Goal: Navigation & Orientation: Find specific page/section

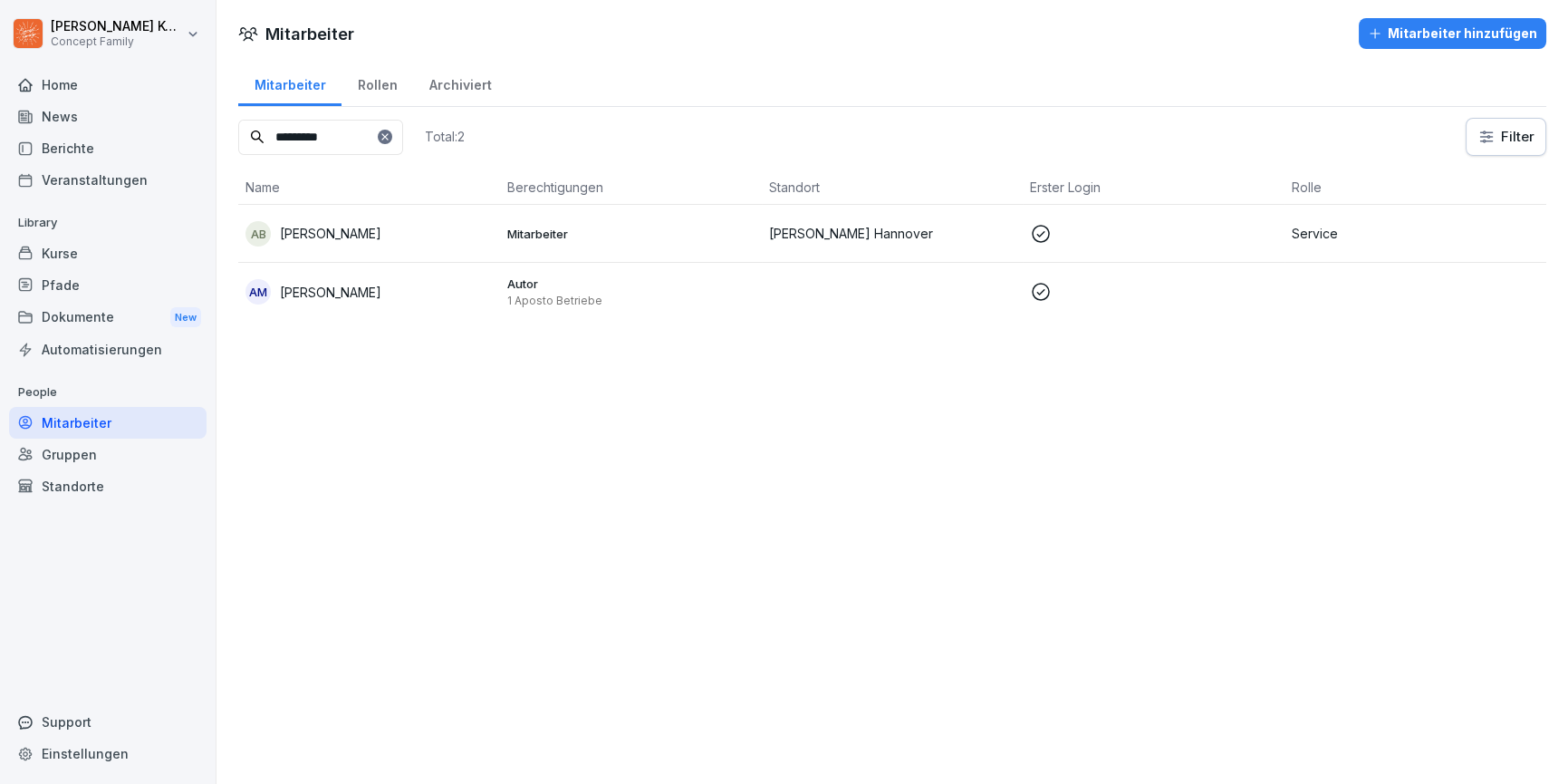
click at [256, 308] on td "AM [PERSON_NAME]" at bounding box center [369, 291] width 261 height 58
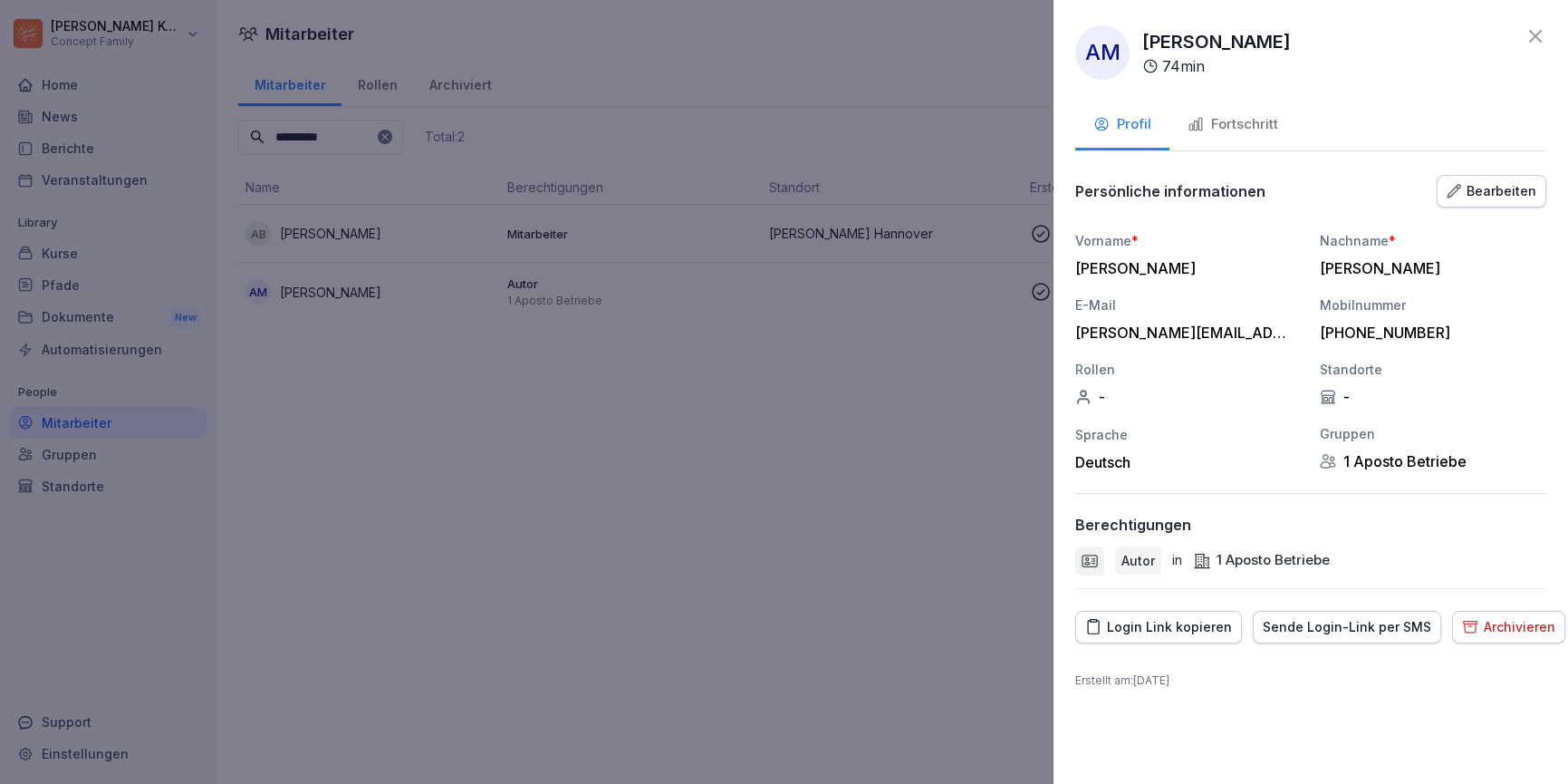
click at [1258, 124] on div "Fortschritt" at bounding box center [1233, 124] width 91 height 21
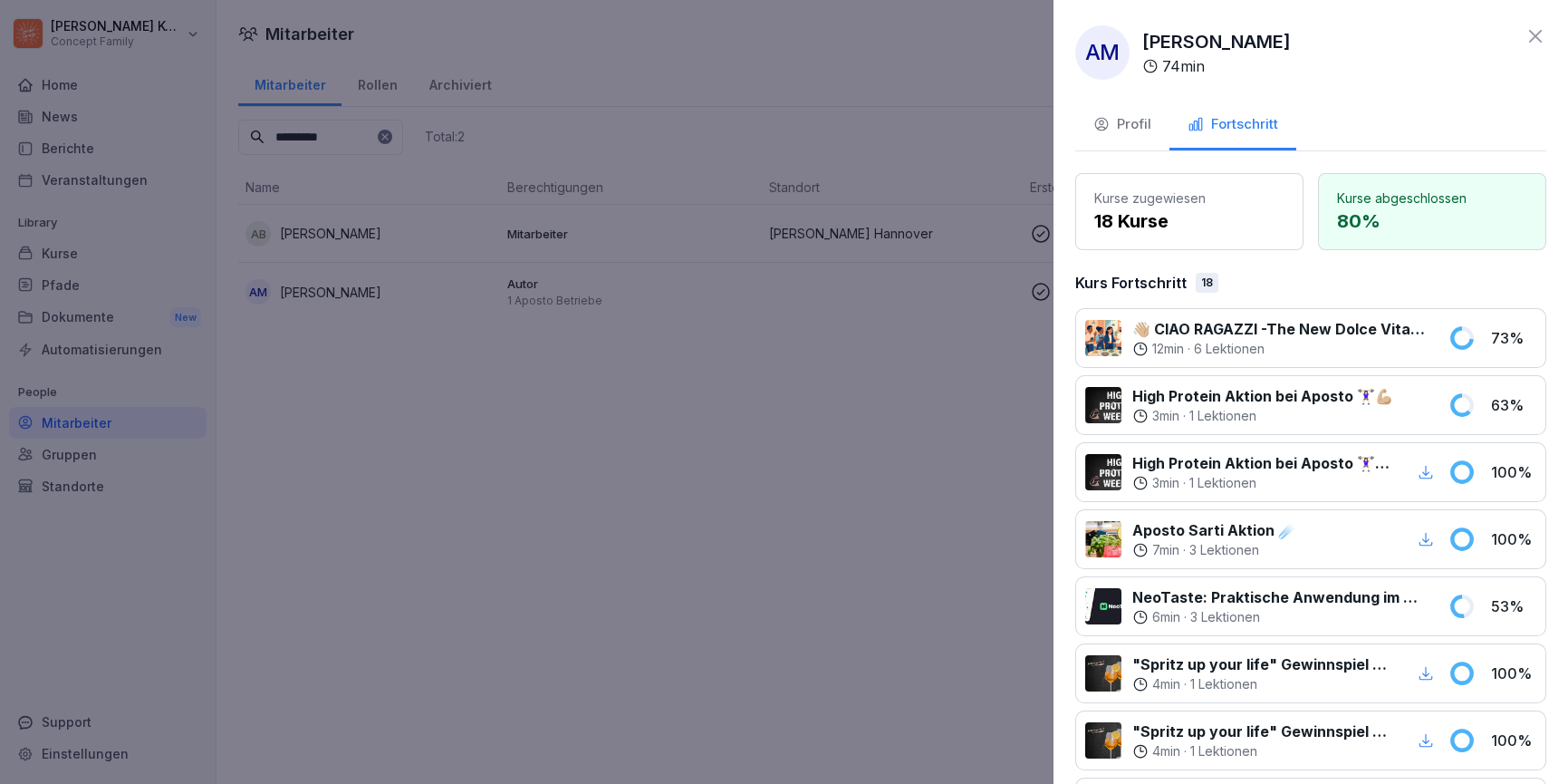
click at [1524, 35] on icon at bounding box center [1535, 36] width 22 height 22
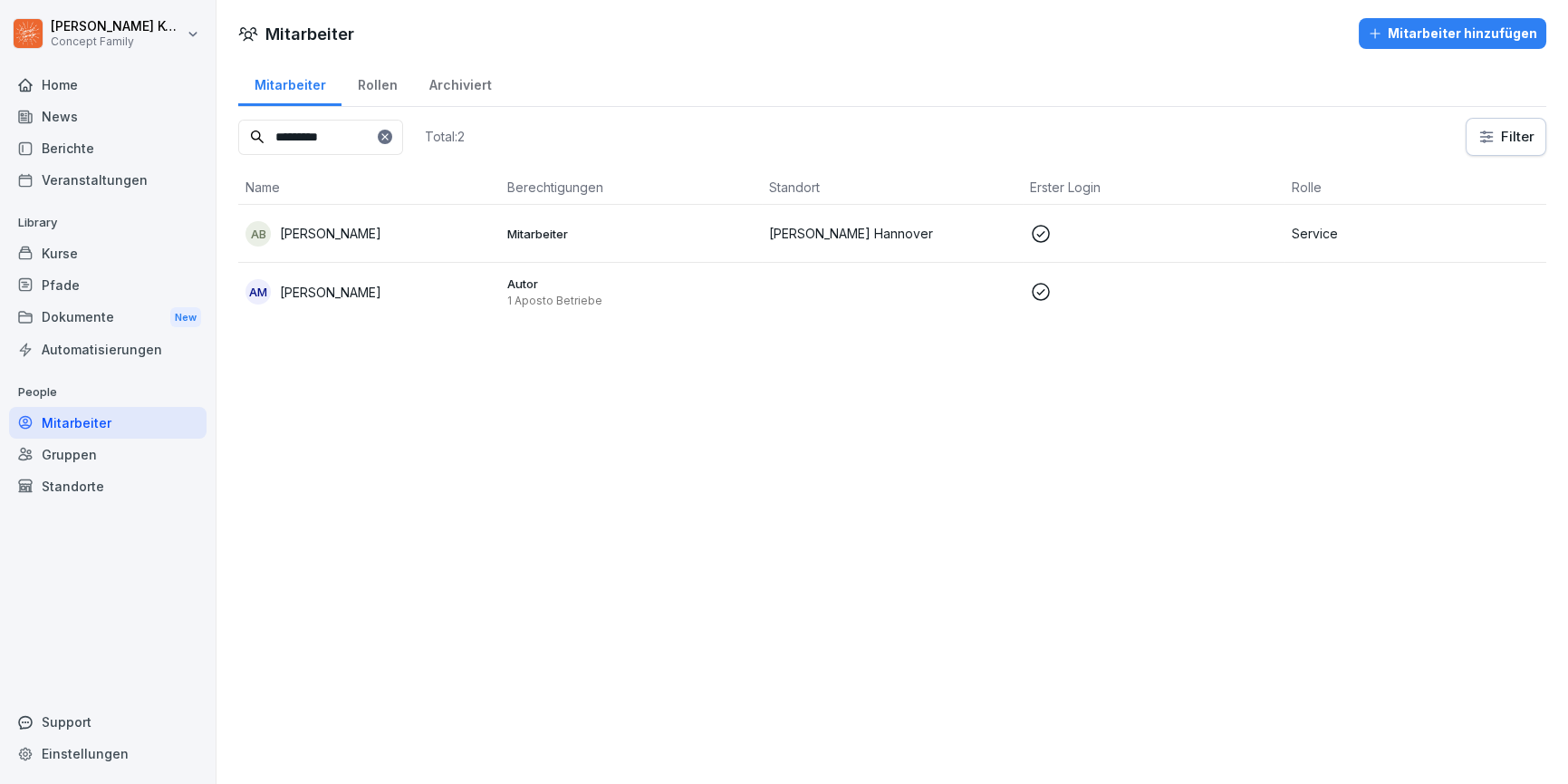
click at [106, 252] on div "Kurse" at bounding box center [108, 252] width 197 height 31
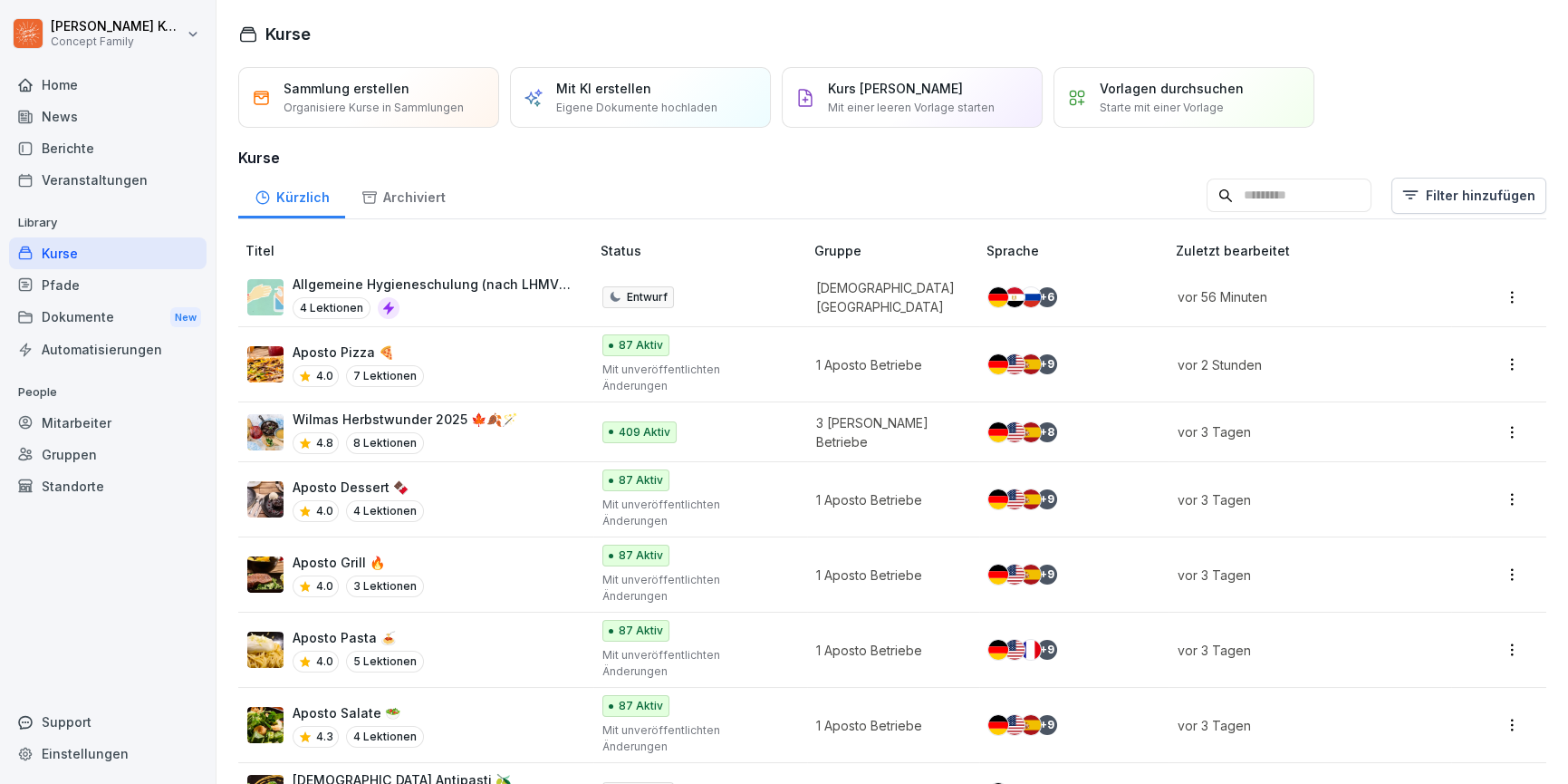
click at [490, 307] on div "4 Lektionen" at bounding box center [432, 308] width 279 height 22
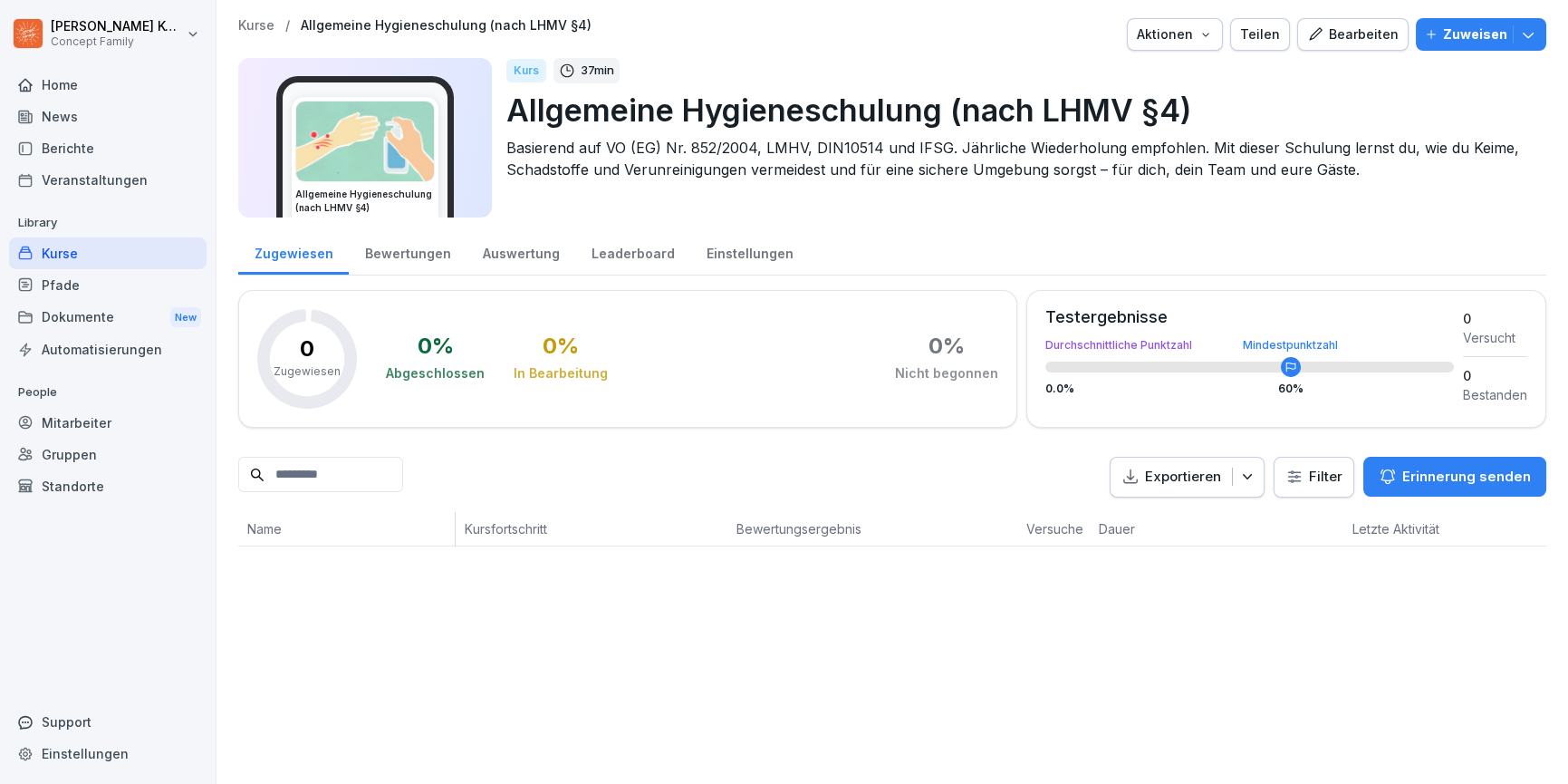
click at [415, 261] on div "Bewertungen" at bounding box center [407, 251] width 117 height 46
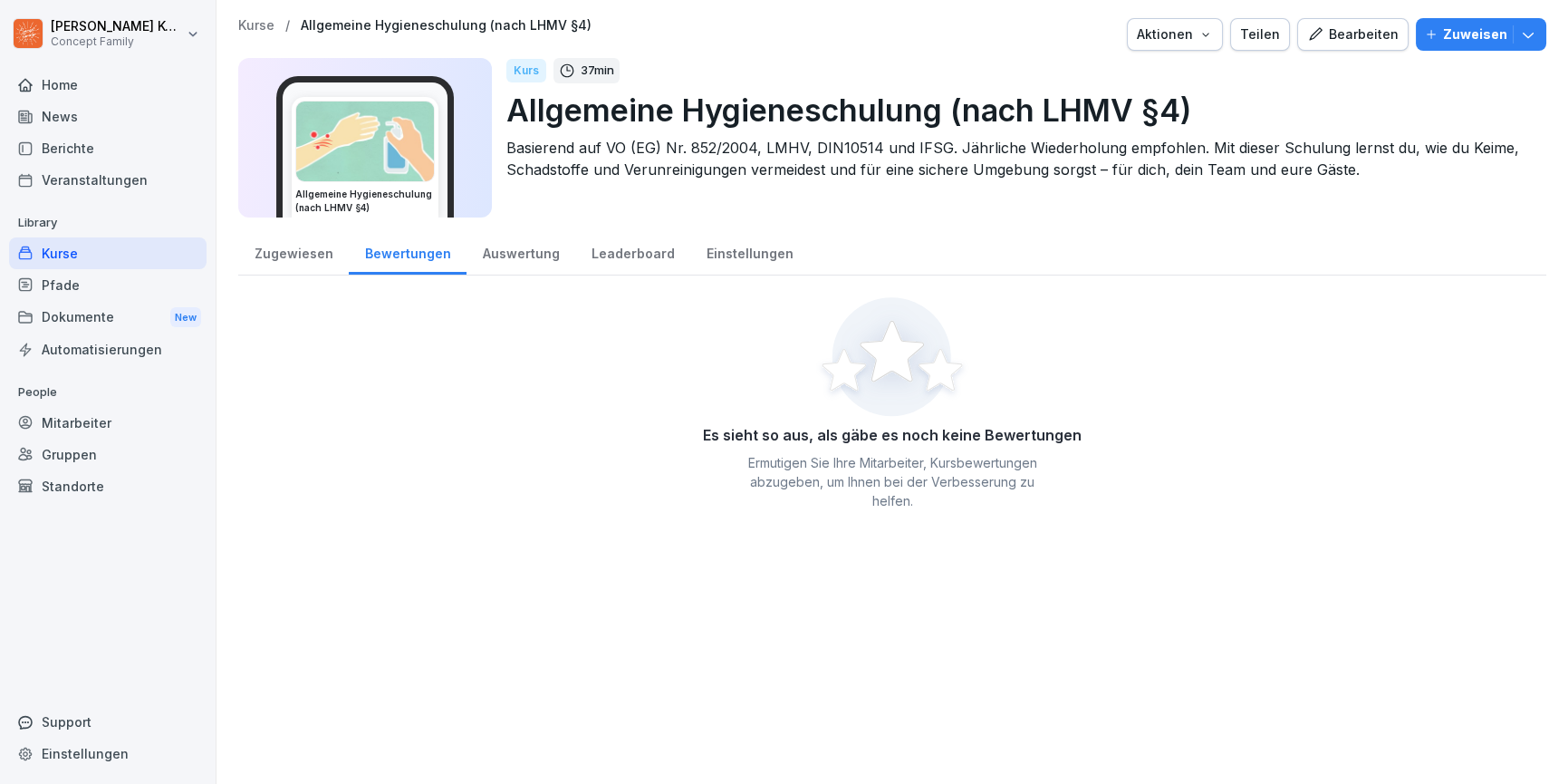
click at [491, 258] on div "Auswertung" at bounding box center [520, 251] width 109 height 46
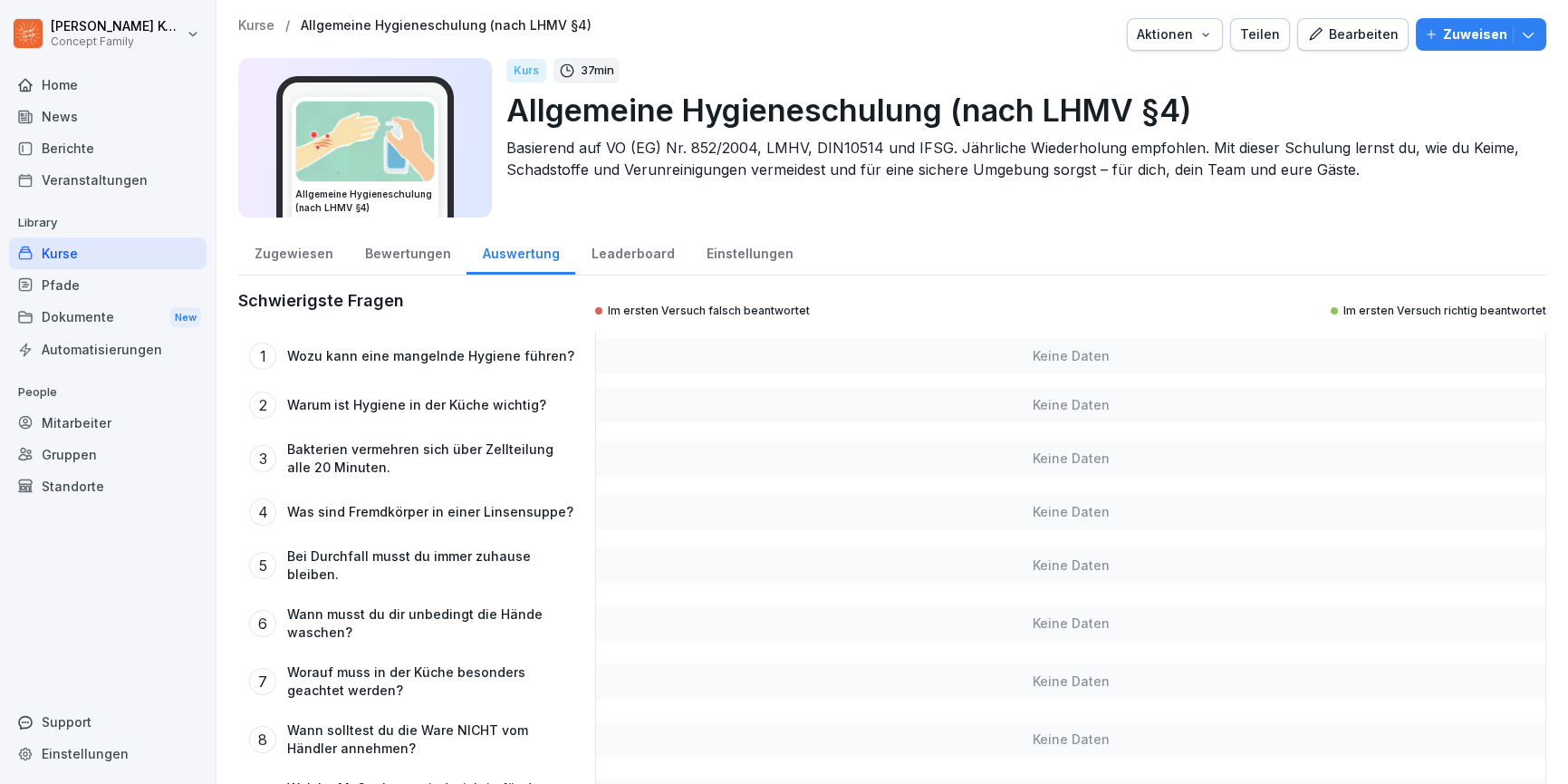
click at [589, 259] on div "Leaderboard" at bounding box center [632, 251] width 115 height 46
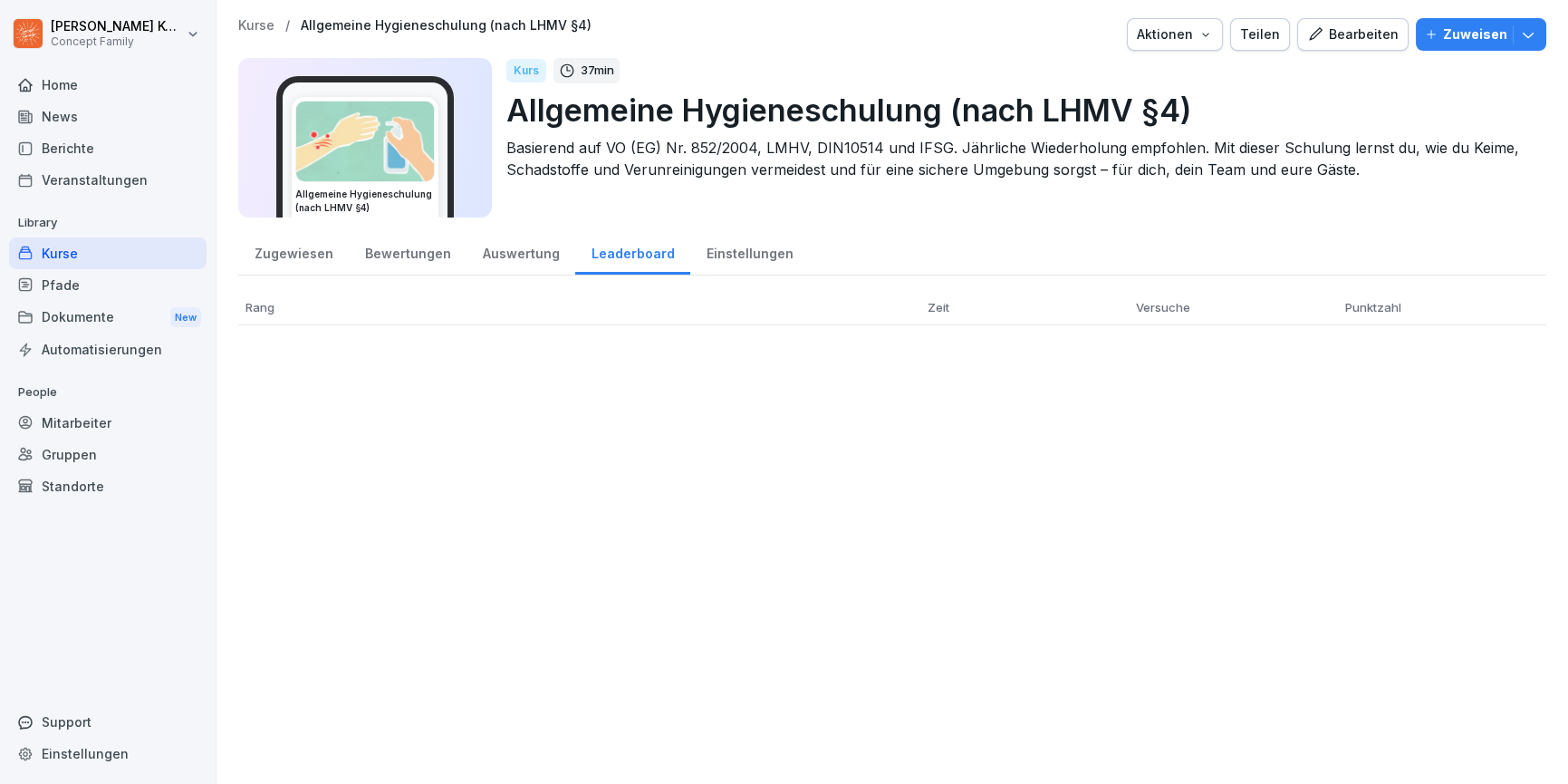
click at [121, 241] on div "Kurse" at bounding box center [108, 252] width 197 height 31
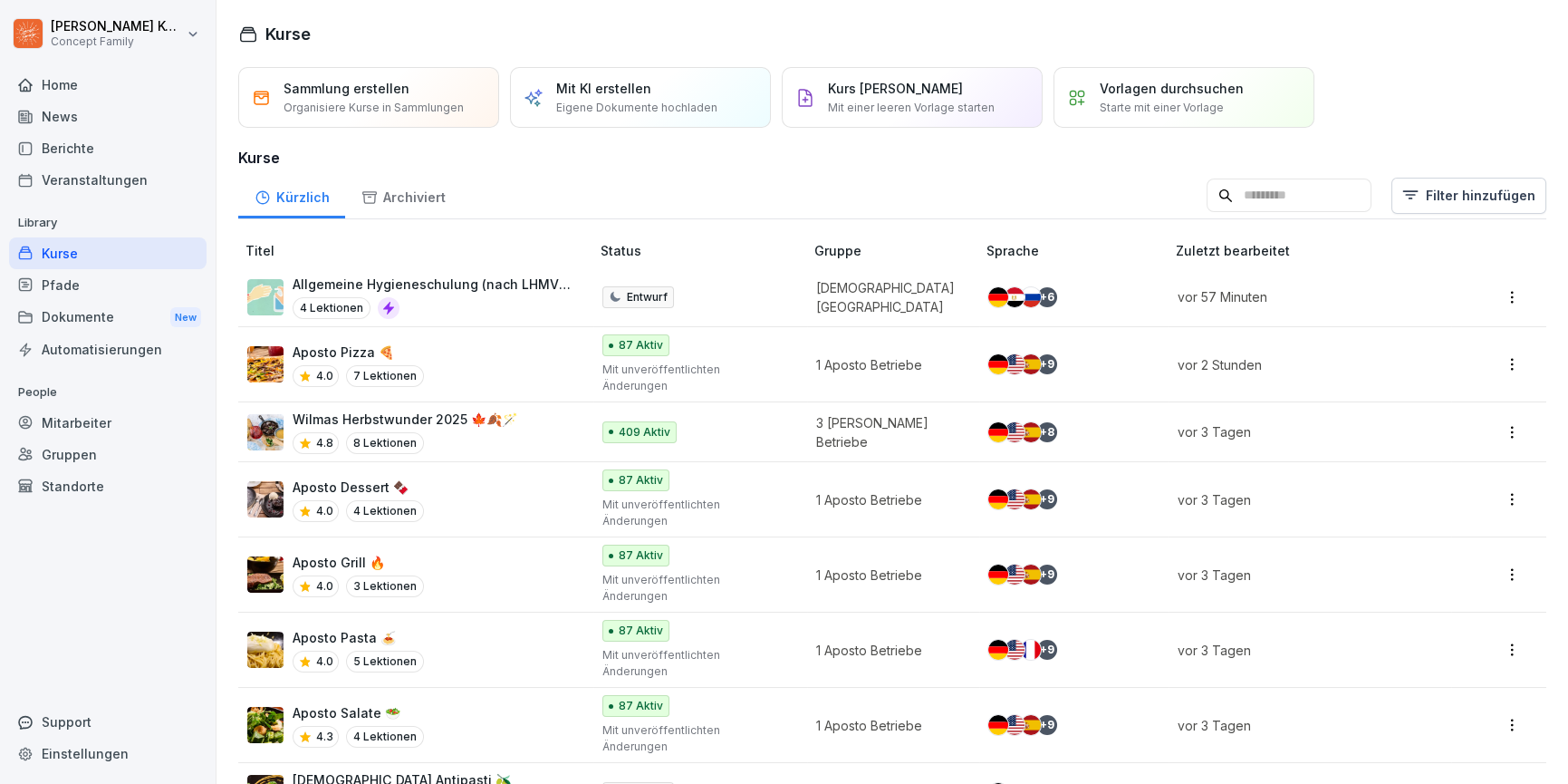
click at [76, 255] on div "Kurse" at bounding box center [108, 252] width 197 height 31
click at [1300, 182] on input at bounding box center [1289, 195] width 165 height 34
type input "**********"
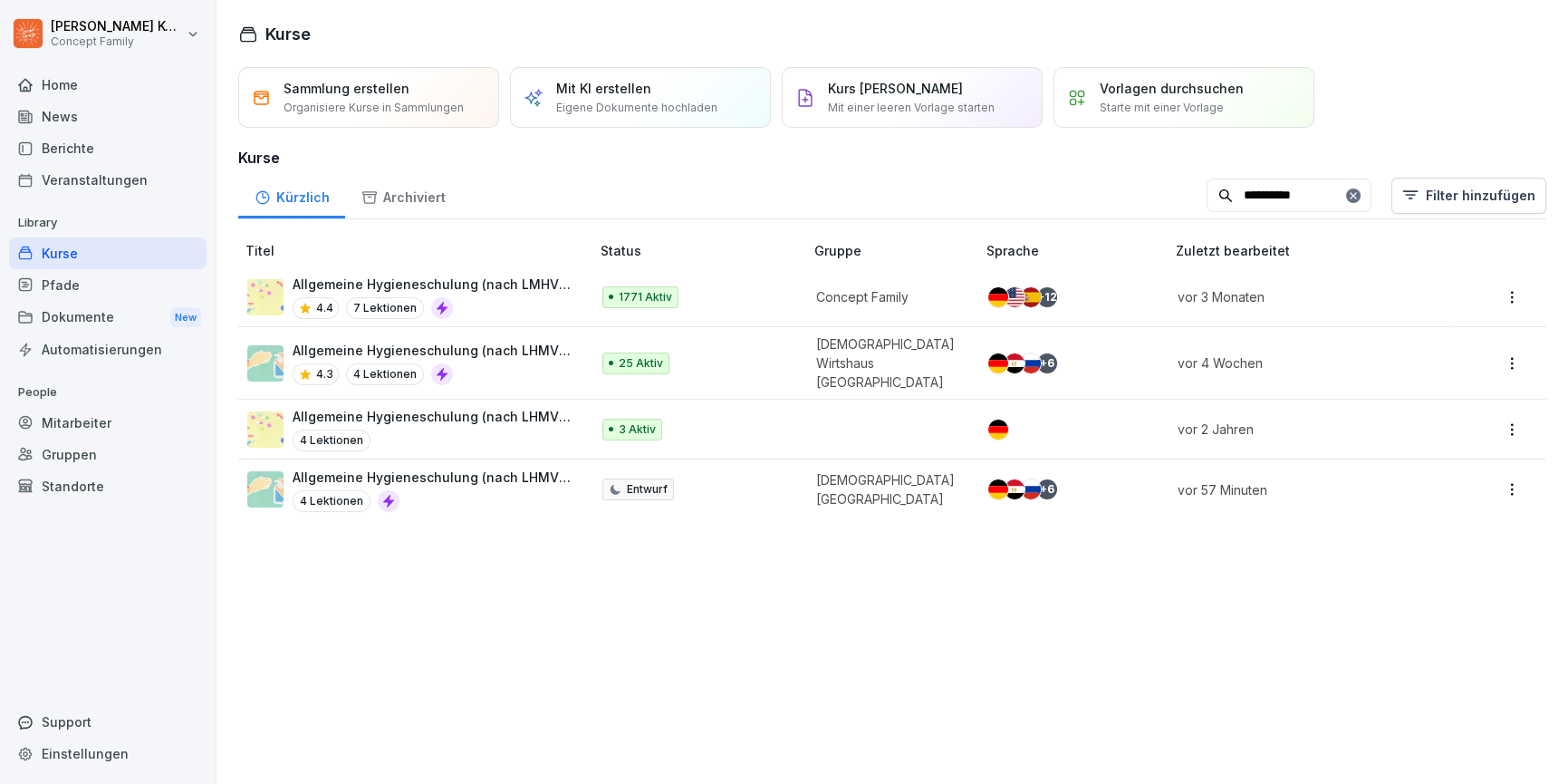
click at [558, 298] on div "4.4 7 Lektionen" at bounding box center [432, 308] width 279 height 22
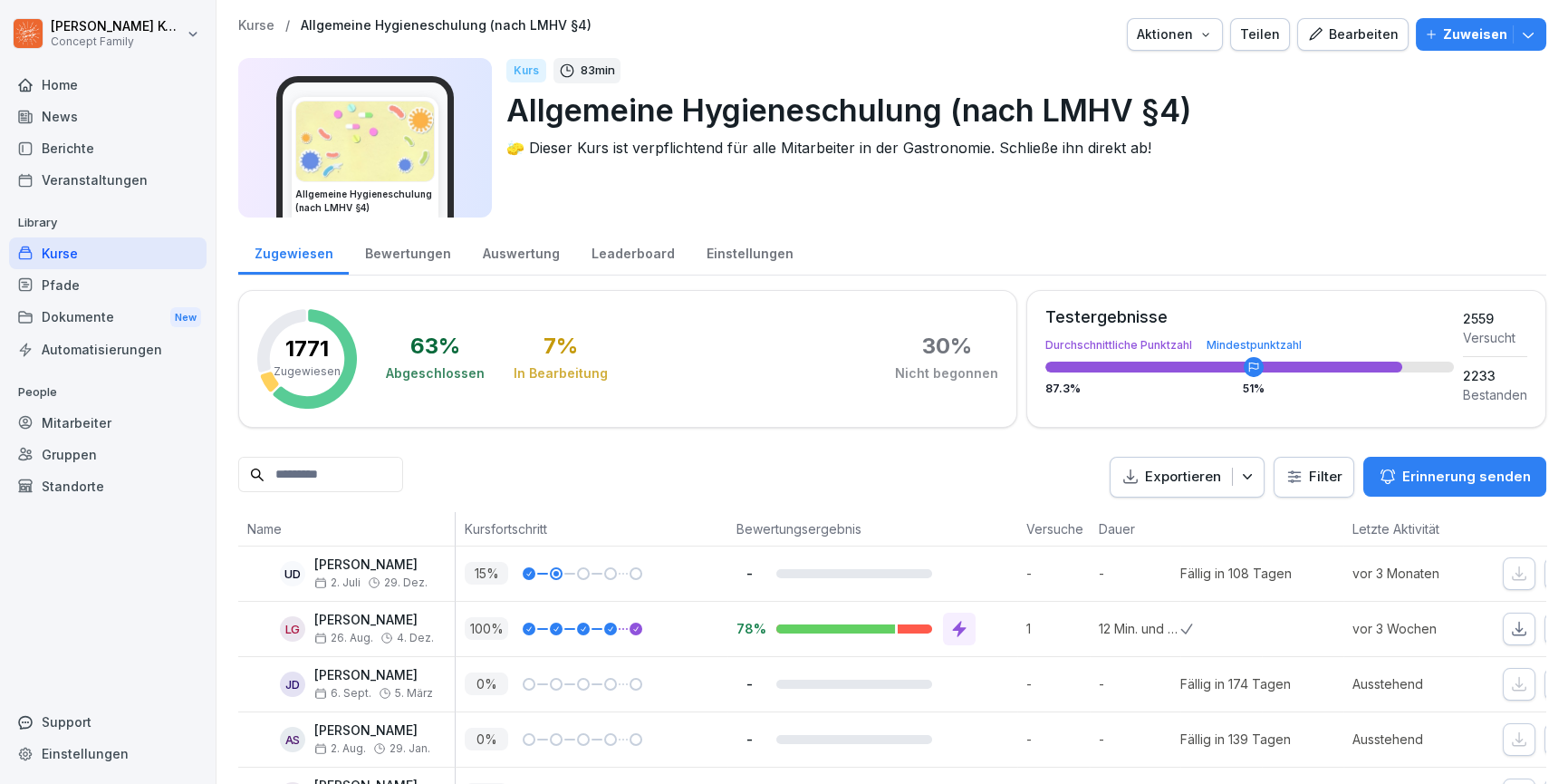
click at [400, 239] on div "Bewertungen" at bounding box center [407, 251] width 117 height 46
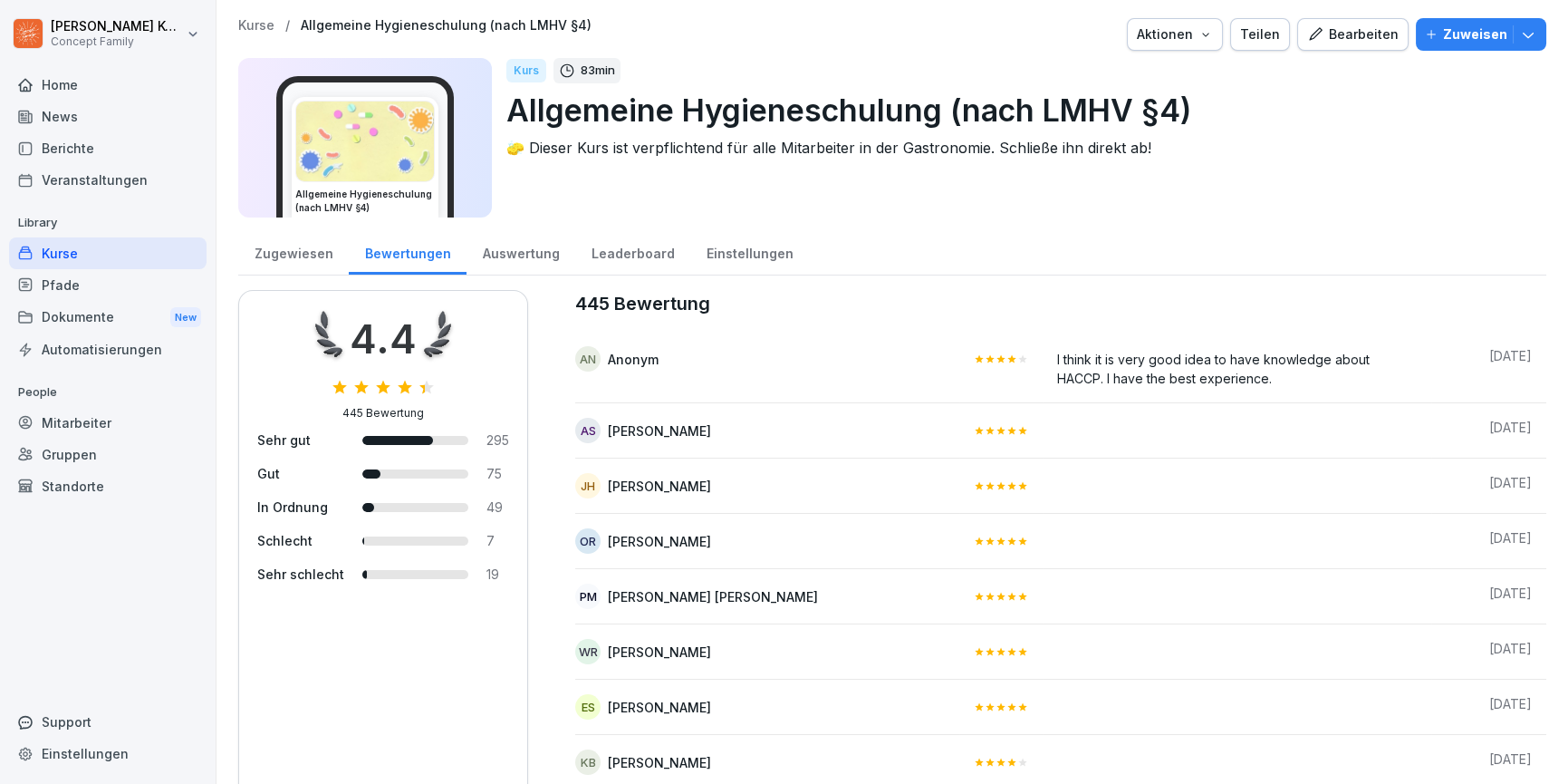
click at [96, 257] on div "Kurse" at bounding box center [108, 252] width 197 height 31
